Goal: Transaction & Acquisition: Purchase product/service

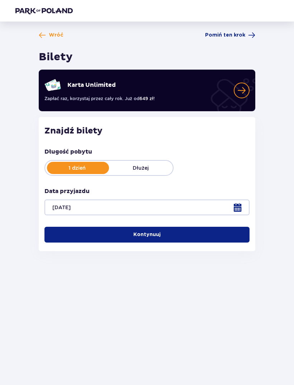
click at [214, 235] on button "Kontynuuj" at bounding box center [147, 235] width 205 height 16
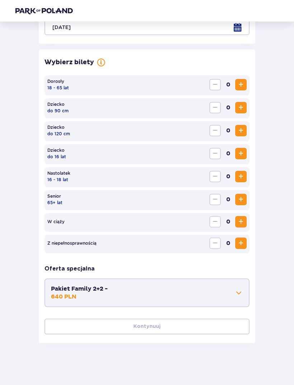
scroll to position [181, 0]
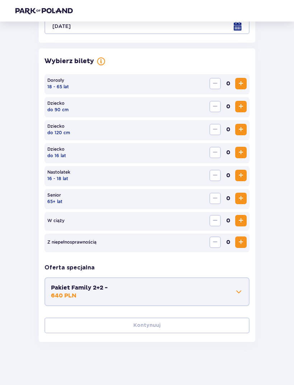
click at [244, 82] on span "Zwiększ" at bounding box center [241, 83] width 9 height 9
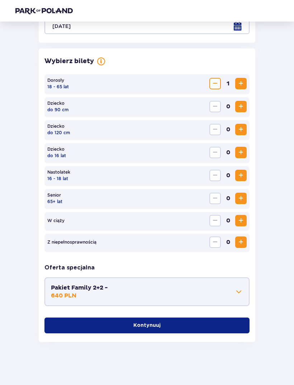
click at [244, 82] on span "Zwiększ" at bounding box center [241, 83] width 9 height 9
click at [215, 83] on span "Zmniejsz" at bounding box center [215, 83] width 9 height 9
click at [243, 130] on span "Zwiększ" at bounding box center [241, 129] width 9 height 9
click at [245, 150] on span "Zwiększ" at bounding box center [241, 152] width 9 height 9
click at [245, 149] on span "Zwiększ" at bounding box center [241, 152] width 9 height 9
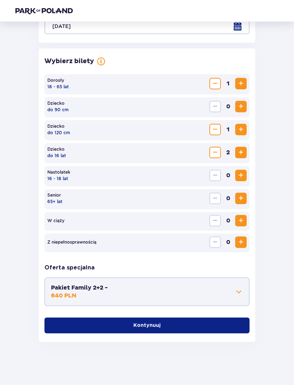
click at [216, 128] on span "Zmniejsz" at bounding box center [215, 129] width 9 height 9
click at [243, 242] on span "Zwiększ" at bounding box center [241, 242] width 9 height 9
click at [224, 326] on button "Kontynuuj" at bounding box center [147, 326] width 205 height 16
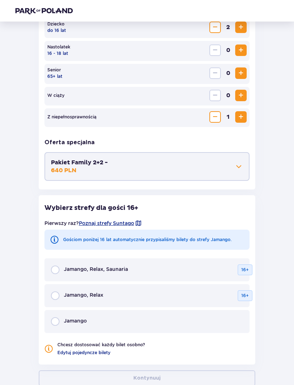
scroll to position [303, 0]
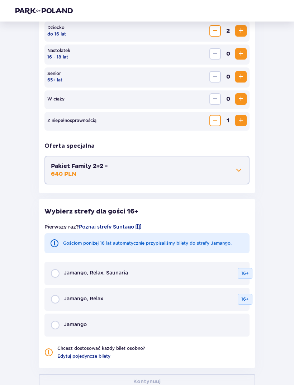
click at [243, 171] on span at bounding box center [239, 170] width 9 height 9
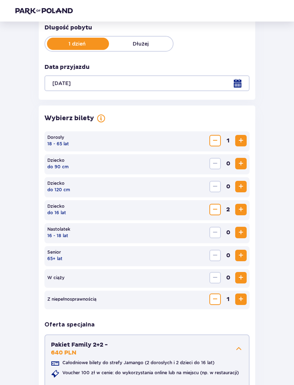
scroll to position [124, 0]
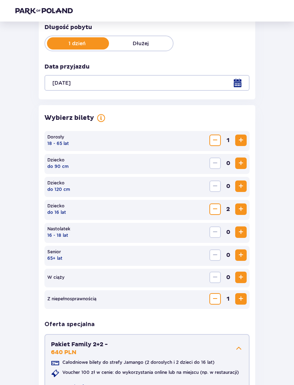
click at [243, 183] on span "Zwiększ" at bounding box center [241, 186] width 9 height 9
click at [216, 301] on span "Zmniejsz" at bounding box center [215, 299] width 9 height 9
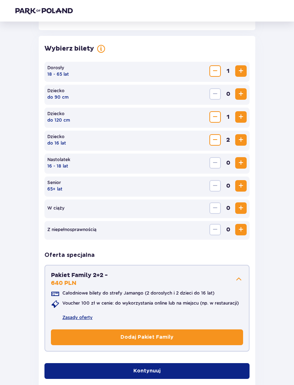
scroll to position [216, 0]
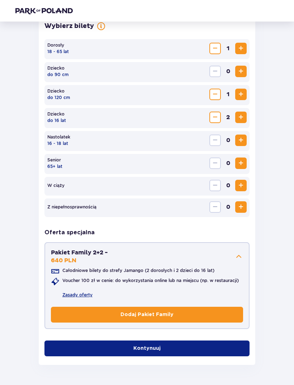
click at [226, 345] on button "Kontynuuj" at bounding box center [147, 349] width 205 height 16
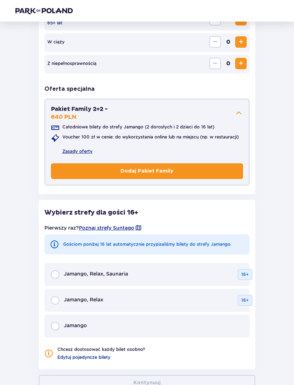
scroll to position [386, 0]
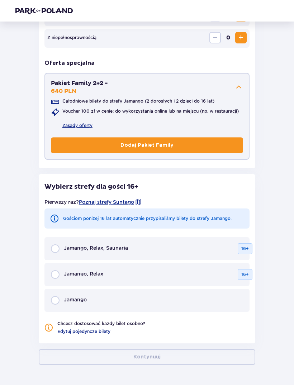
click at [187, 298] on div "Jamango" at bounding box center [147, 300] width 205 height 23
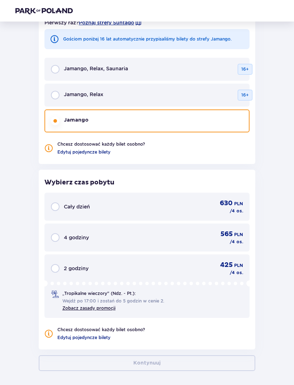
scroll to position [568, 0]
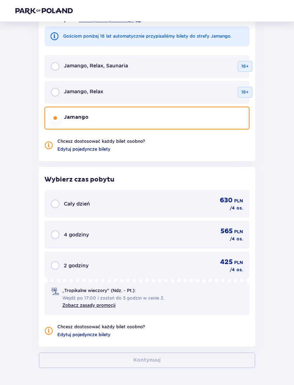
click at [207, 203] on div "630 PLN / 4 os." at bounding box center [224, 203] width 38 height 15
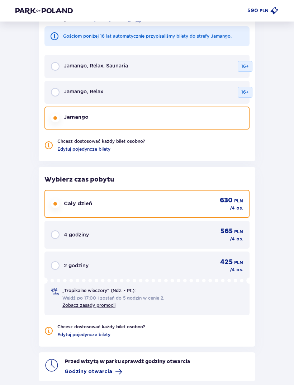
scroll to position [606, 0]
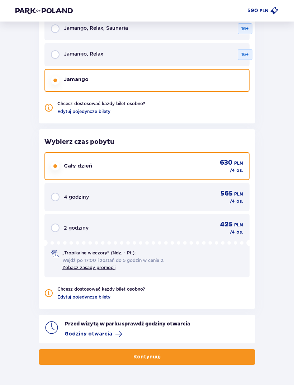
click at [217, 356] on button "Kontynuuj" at bounding box center [147, 357] width 217 height 16
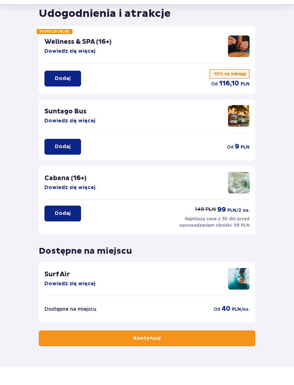
scroll to position [25, 0]
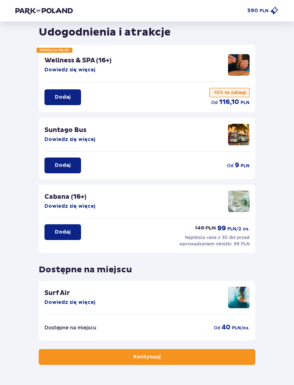
click at [225, 359] on button "Kontynuuj" at bounding box center [147, 357] width 217 height 16
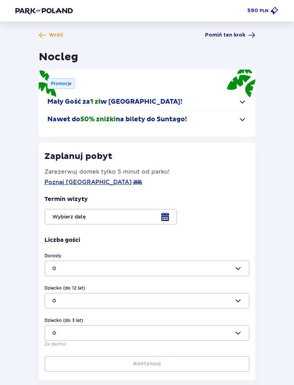
click at [242, 121] on span "button" at bounding box center [242, 119] width 9 height 9
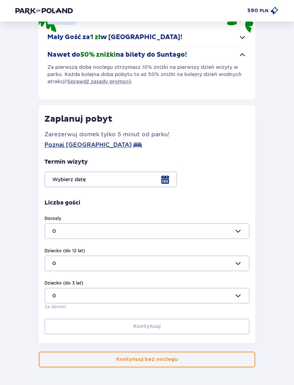
scroll to position [67, 0]
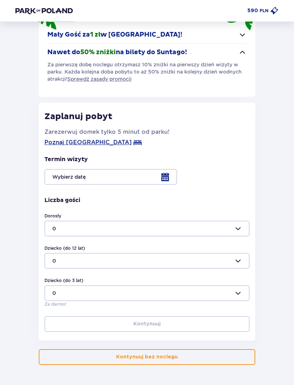
click at [168, 179] on div at bounding box center [147, 177] width 205 height 16
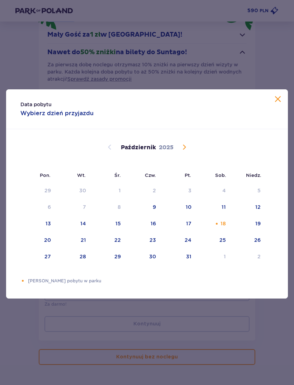
click at [224, 232] on div "18" at bounding box center [214, 224] width 35 height 16
click at [279, 104] on span "Zamknij" at bounding box center [278, 99] width 9 height 9
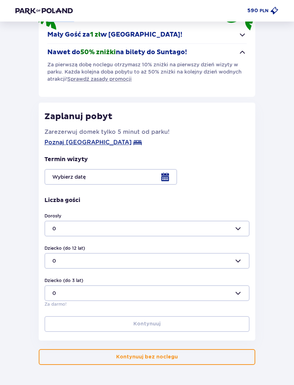
click at [170, 176] on div at bounding box center [147, 177] width 205 height 16
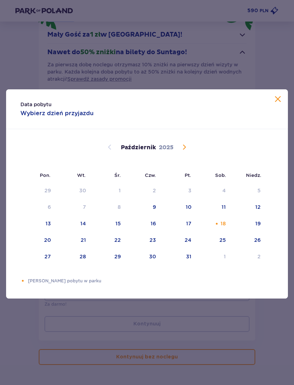
click at [258, 227] on div "19" at bounding box center [258, 223] width 5 height 7
click at [277, 104] on span "Zamknij" at bounding box center [278, 99] width 9 height 9
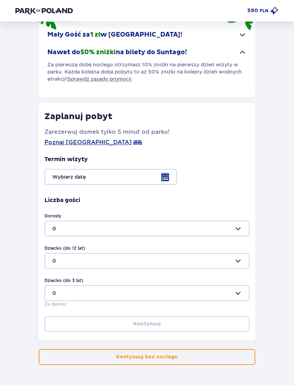
click at [167, 175] on div at bounding box center [147, 177] width 205 height 16
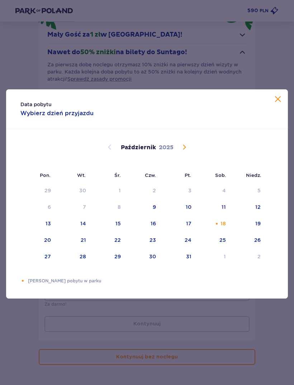
click at [281, 104] on span "Zamknij" at bounding box center [278, 99] width 9 height 9
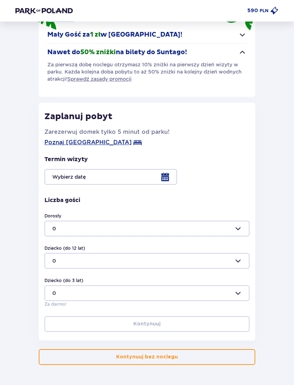
click at [217, 356] on button "Kontynuuj bez noclegu" at bounding box center [147, 357] width 217 height 16
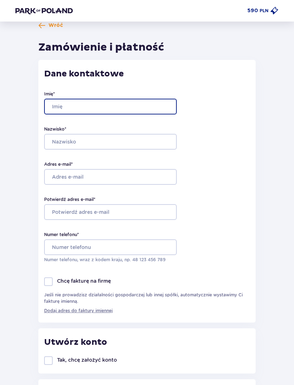
click at [143, 99] on input "Imię *" at bounding box center [110, 107] width 133 height 16
type input "Beata"
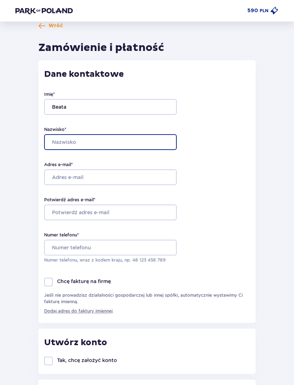
click at [107, 136] on input "Nazwisko *" at bounding box center [110, 142] width 133 height 16
type input "Lewczyk"
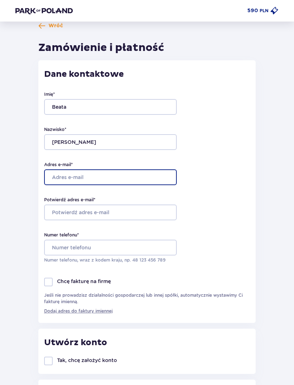
click at [125, 174] on input "Adres e-mail *" at bounding box center [110, 177] width 133 height 16
type input "beata.lewczyk@wp.pl"
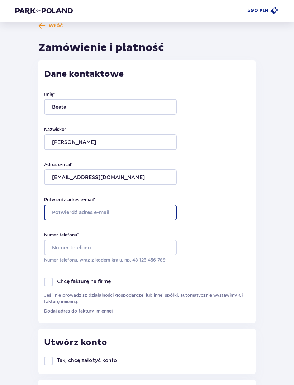
click at [138, 213] on input "Potwierdź adres e-mail *" at bounding box center [110, 213] width 133 height 16
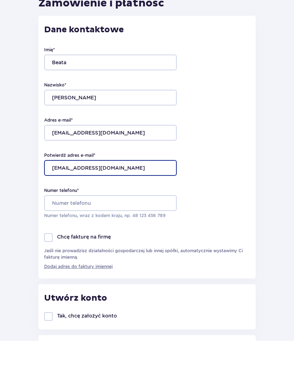
type input "beata.lewczyk@wp.pl"
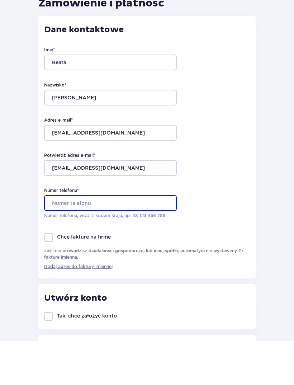
click at [128, 240] on input "Numer telefonu *" at bounding box center [110, 248] width 133 height 16
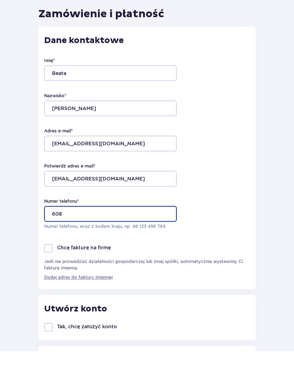
scroll to position [0, 0]
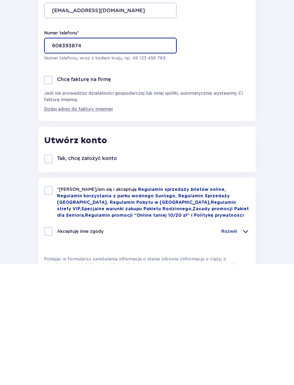
type input "608393874"
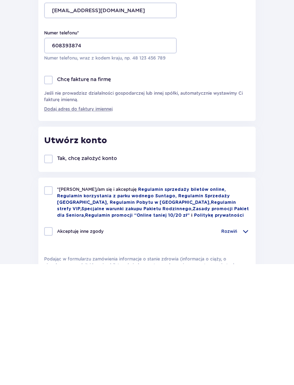
click at [50, 307] on div at bounding box center [48, 311] width 9 height 9
checkbox input "true"
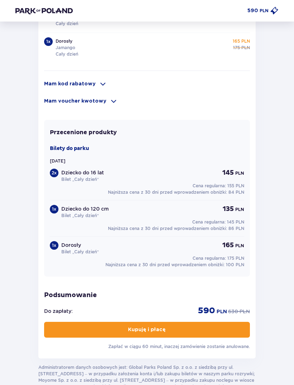
scroll to position [563, 0]
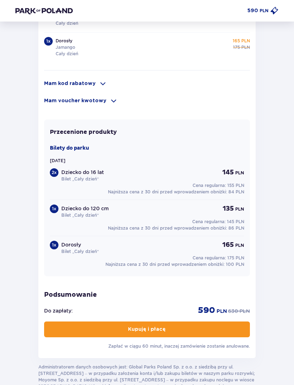
click at [227, 330] on button "Kupuję i płacę" at bounding box center [147, 330] width 206 height 16
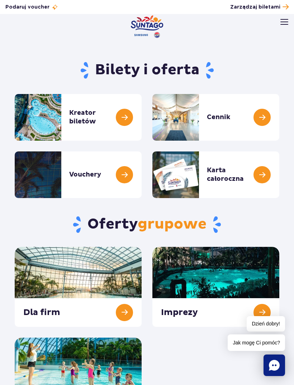
click at [280, 120] on link at bounding box center [280, 117] width 0 height 47
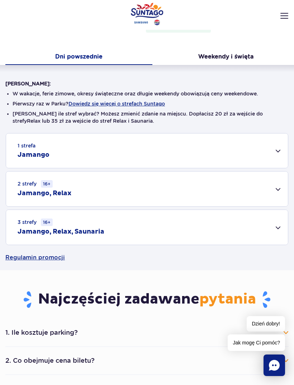
scroll to position [108, 0]
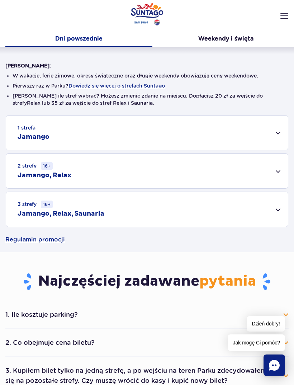
click at [281, 135] on div "1 strefa Jamango" at bounding box center [147, 133] width 282 height 34
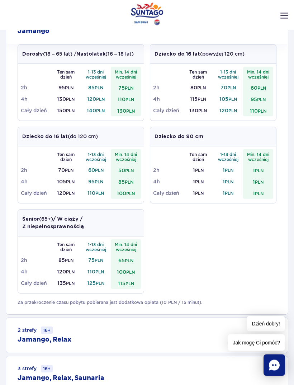
scroll to position [214, 0]
click at [123, 172] on td "50 PLN" at bounding box center [126, 169] width 30 height 11
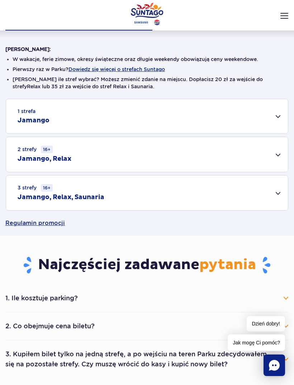
scroll to position [127, 0]
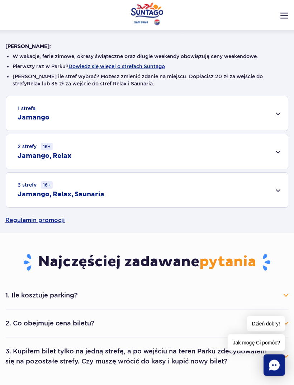
click at [279, 118] on div "1 strefa Jamango" at bounding box center [147, 114] width 282 height 34
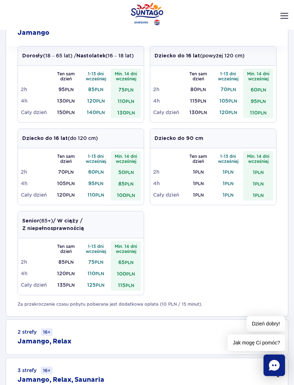
scroll to position [211, 0]
